Goal: Browse casually: Explore the website without a specific task or goal

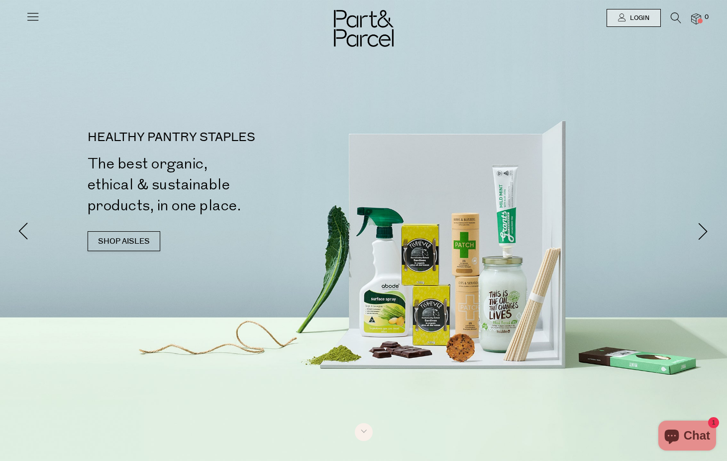
click at [39, 14] on icon at bounding box center [33, 16] width 14 height 14
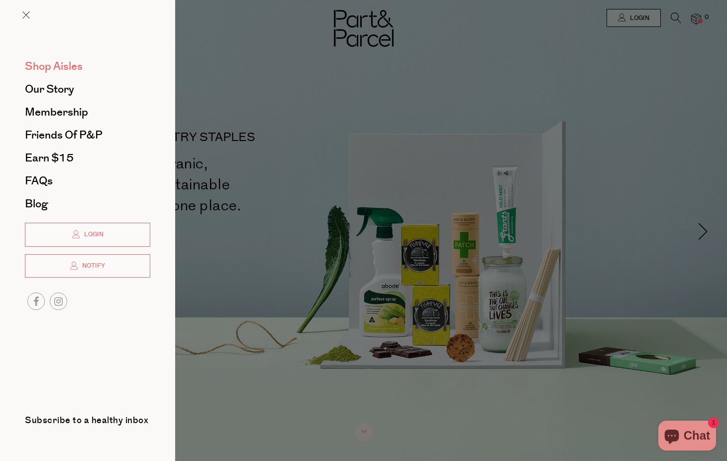
click at [53, 70] on span "Shop Aisles" at bounding box center [54, 66] width 58 height 16
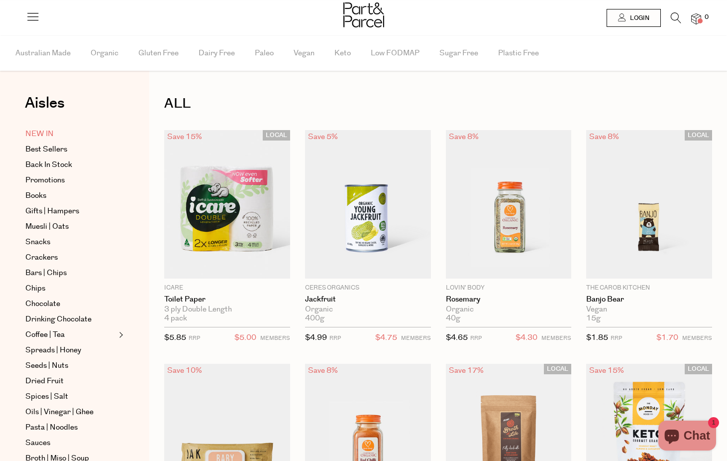
click at [49, 137] on span "NEW IN" at bounding box center [39, 134] width 28 height 12
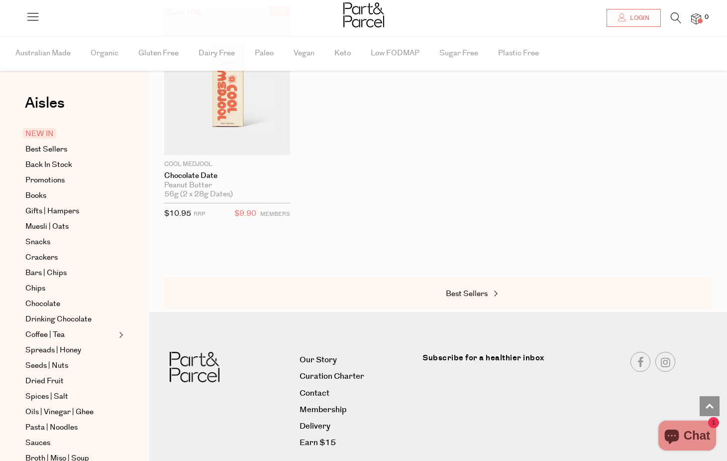
scroll to position [834, 0]
click at [64, 152] on span "Best Sellers" at bounding box center [46, 149] width 42 height 12
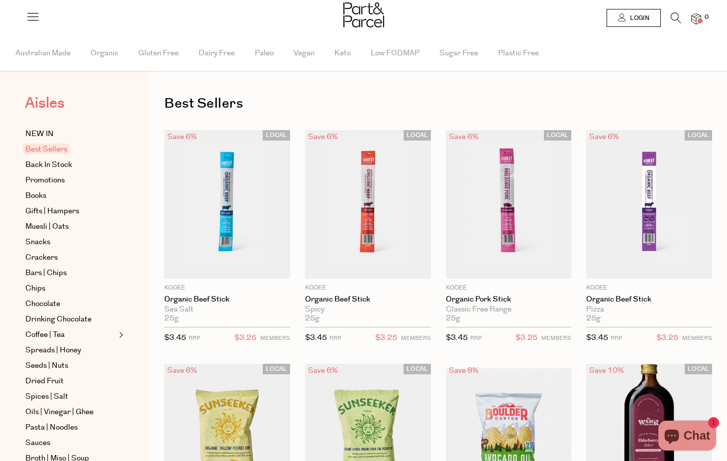
click at [50, 99] on span "Aisles" at bounding box center [45, 103] width 40 height 22
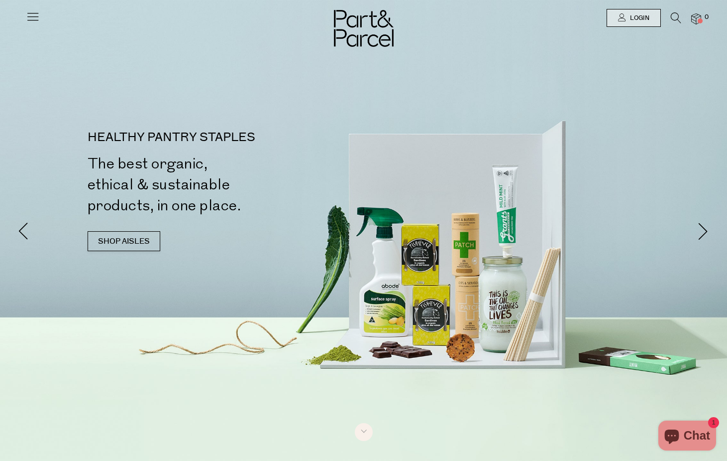
click at [352, 44] on img at bounding box center [364, 28] width 60 height 37
click at [30, 12] on icon at bounding box center [33, 16] width 14 height 14
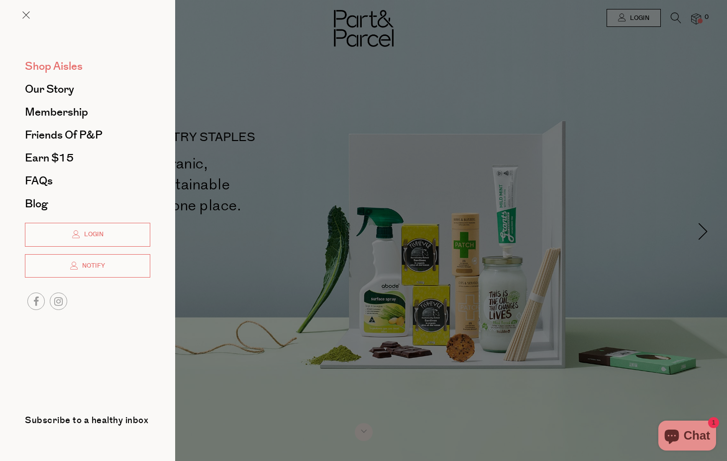
click at [71, 69] on span "Shop Aisles" at bounding box center [54, 66] width 58 height 16
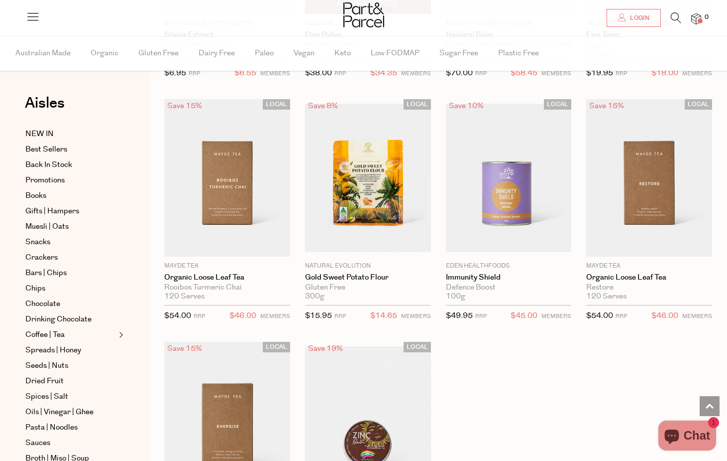
scroll to position [2627, 0]
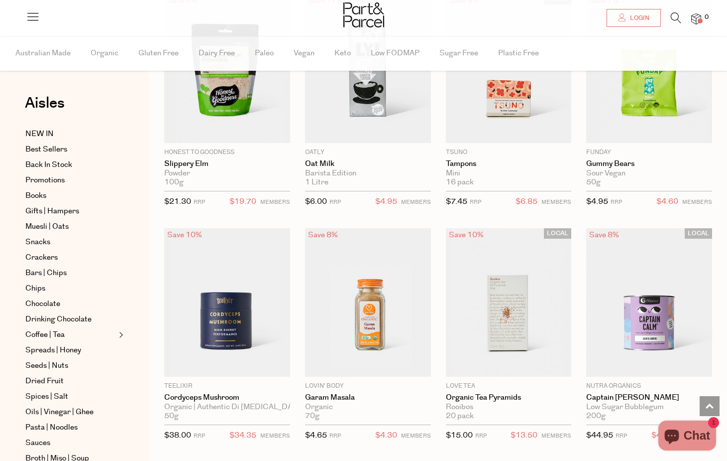
scroll to position [3521, 0]
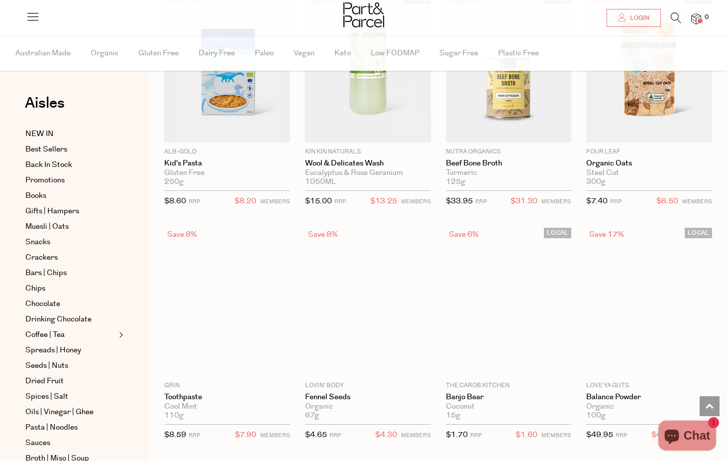
scroll to position [5796, 0]
